Goal: Task Accomplishment & Management: Use online tool/utility

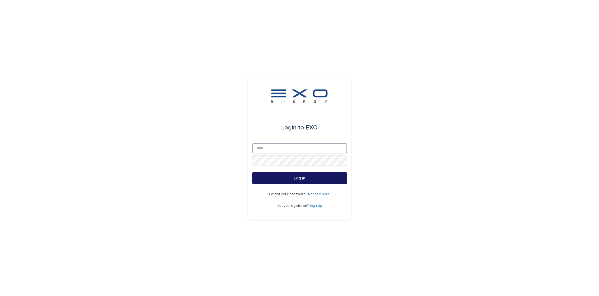
type input "**********"
click at [294, 179] on span "Log in" at bounding box center [299, 178] width 12 height 4
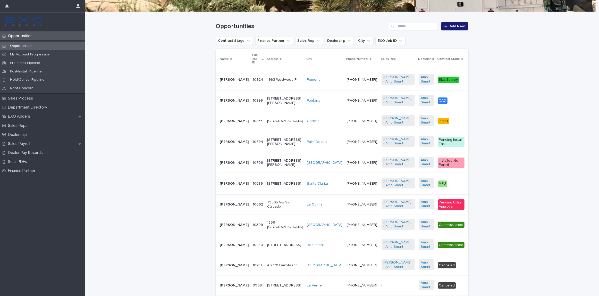
scroll to position [93, 0]
